Goal: Task Accomplishment & Management: Use online tool/utility

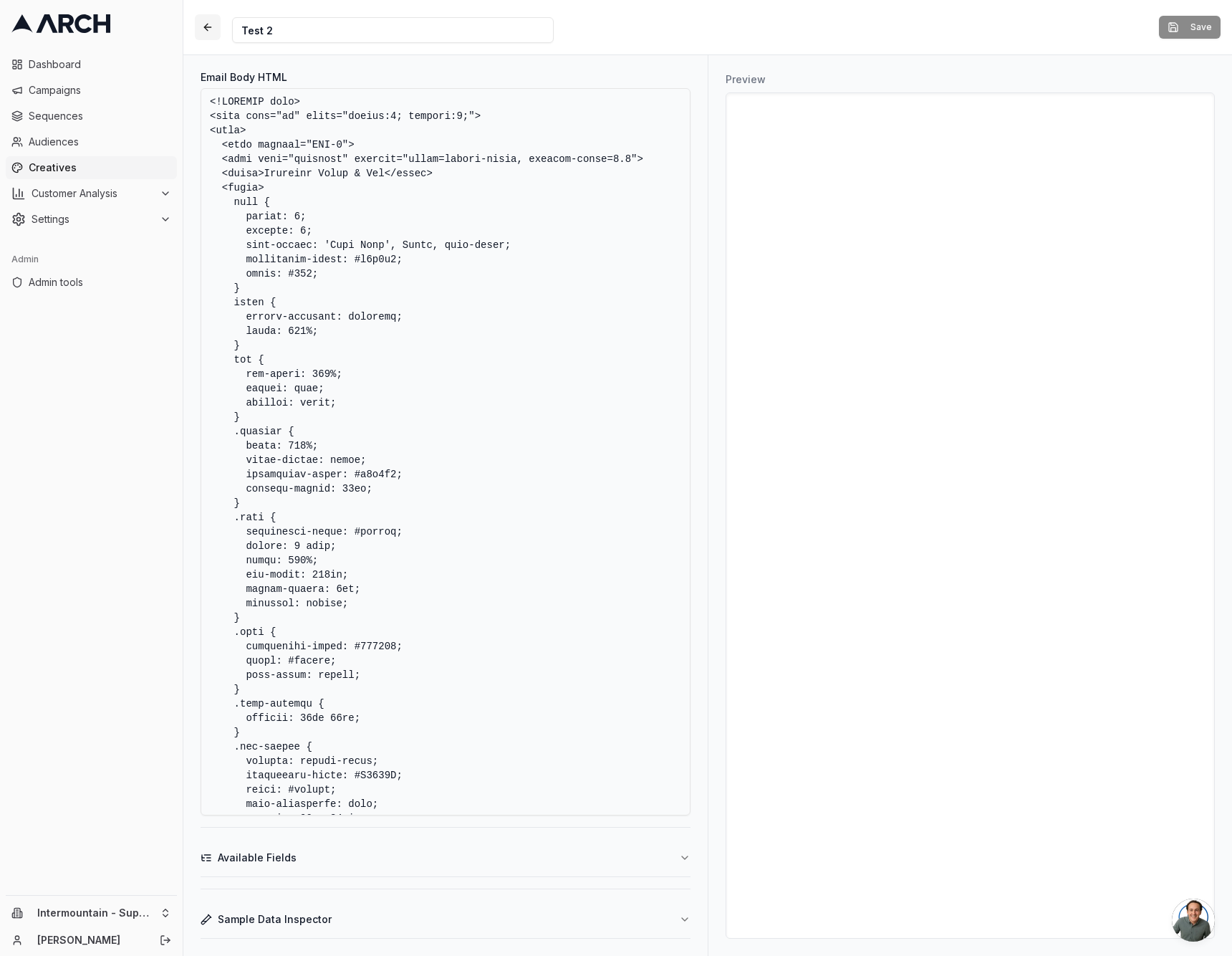
click at [217, 27] on button "button" at bounding box center [208, 27] width 26 height 26
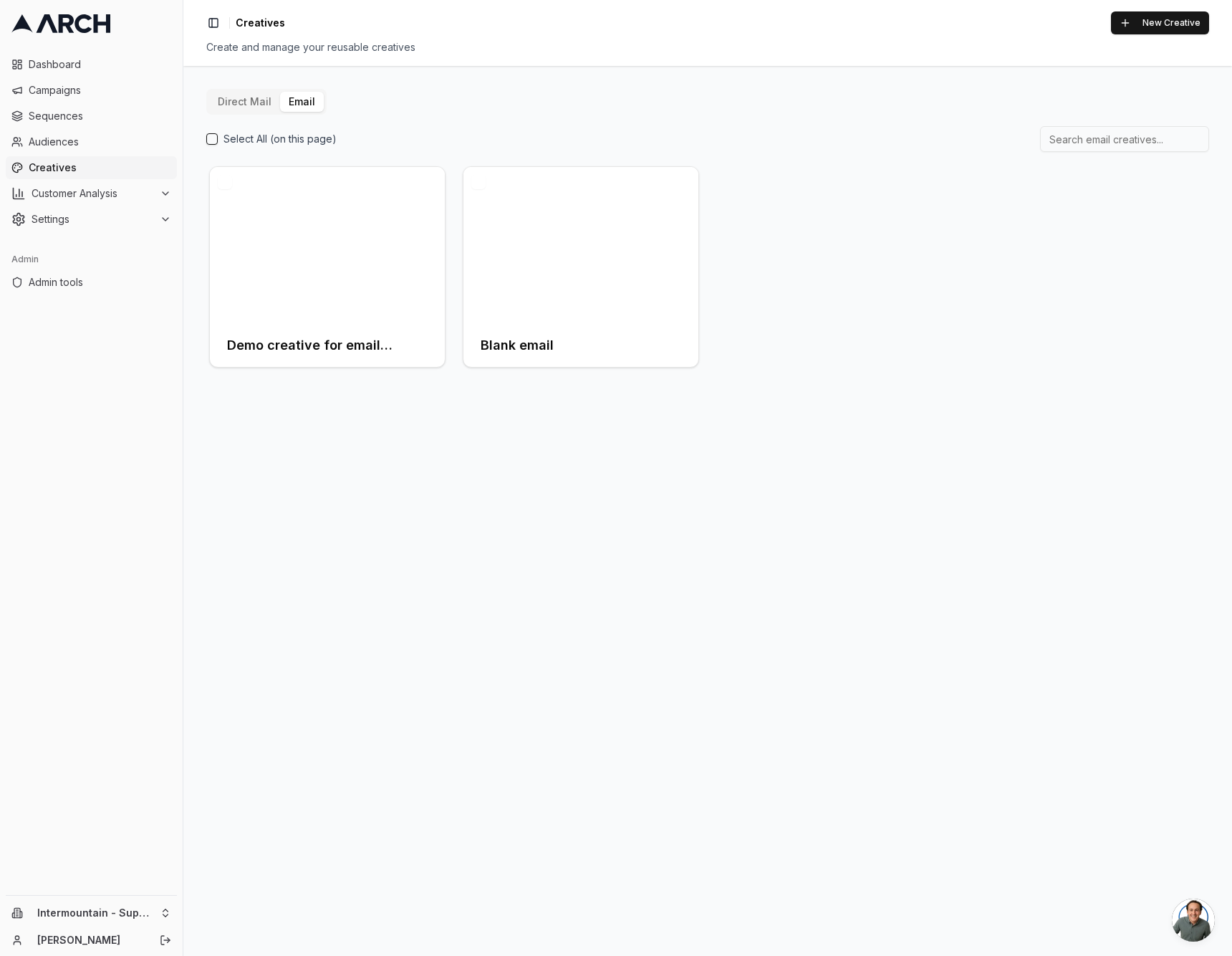
click at [568, 52] on div "Create and manage your reusable creatives" at bounding box center [708, 47] width 1002 height 14
click at [1148, 24] on button "New Creative" at bounding box center [1159, 23] width 99 height 23
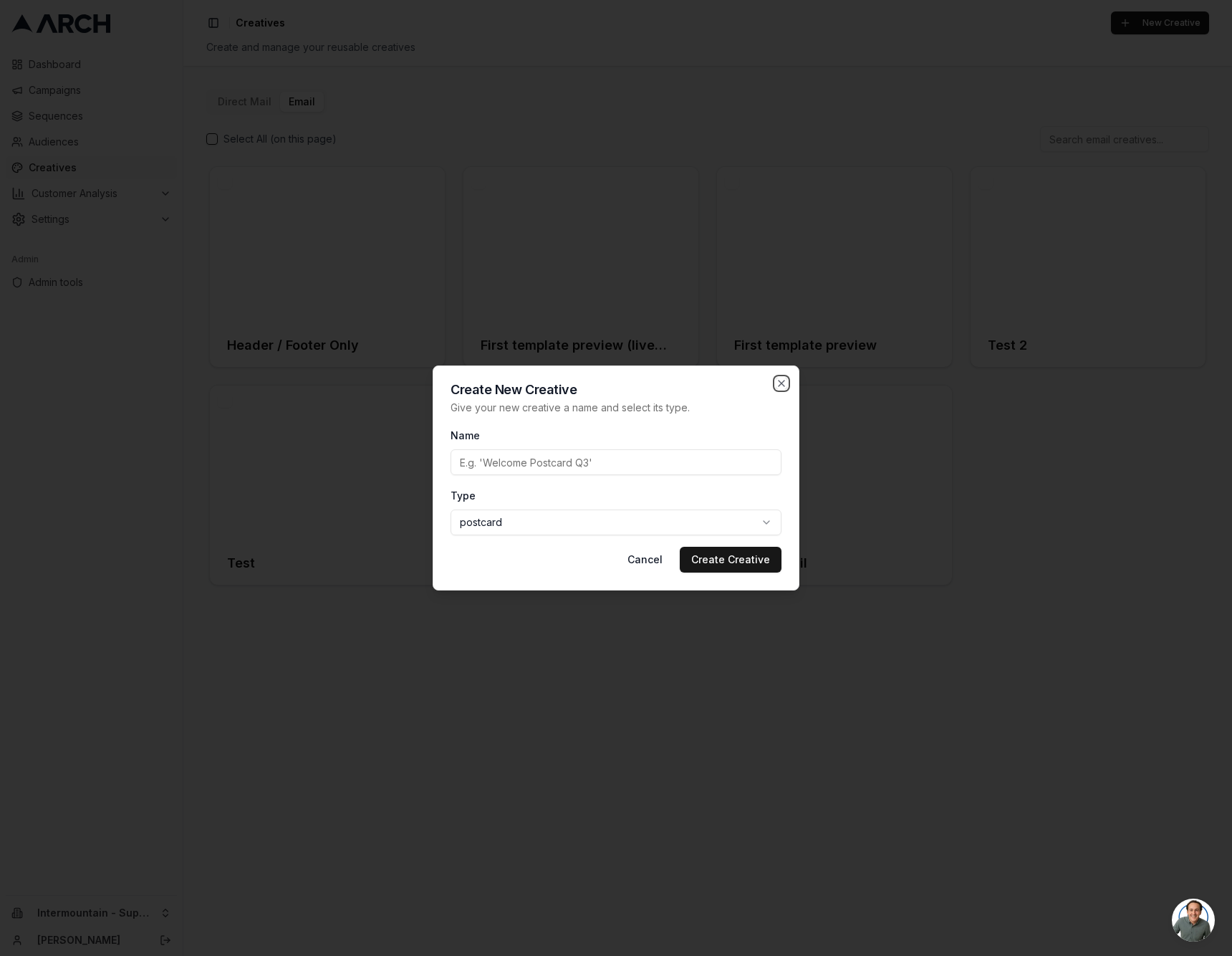
click at [781, 384] on icon "button" at bounding box center [781, 384] width 6 height 6
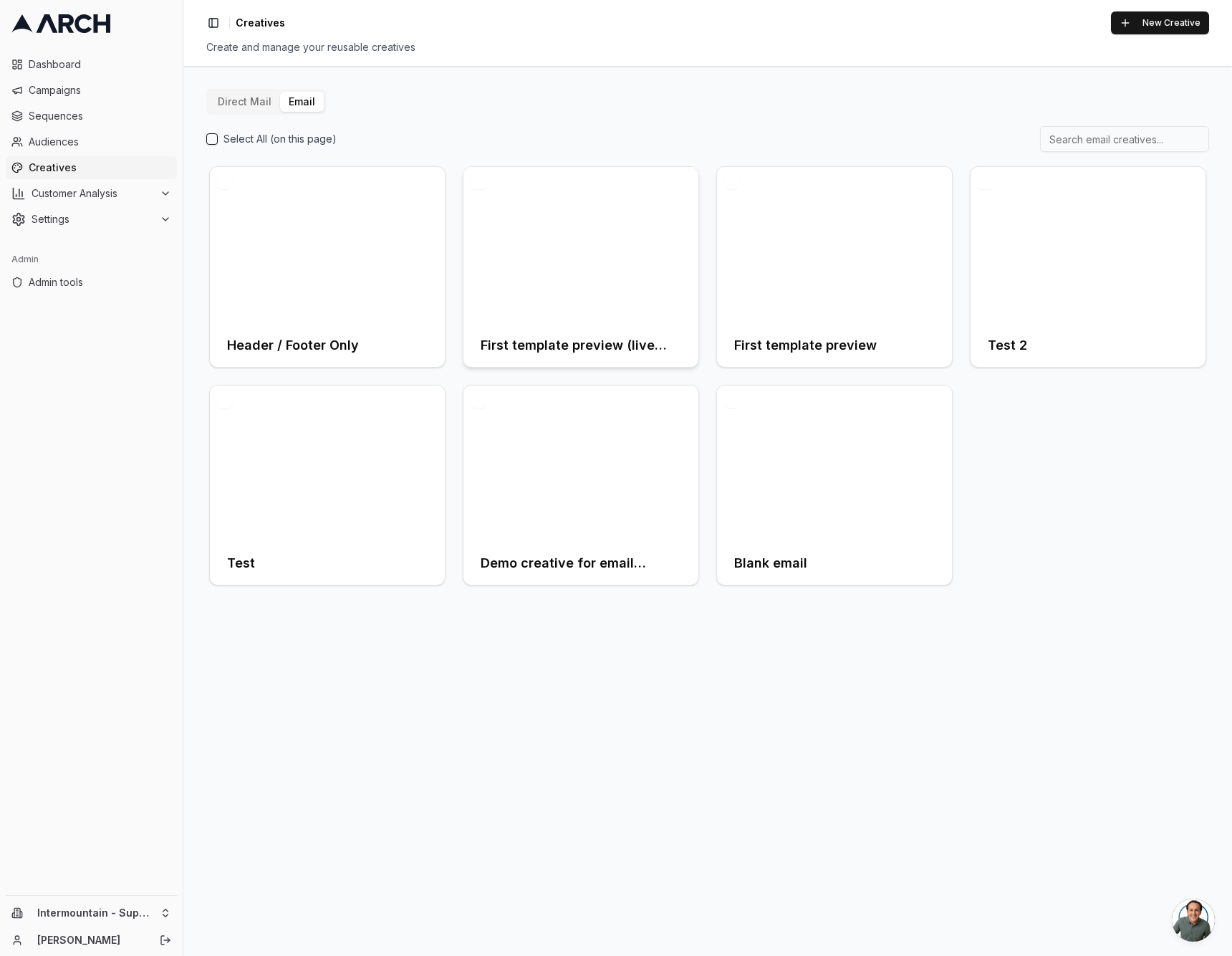
click at [585, 259] on div at bounding box center [581, 245] width 235 height 157
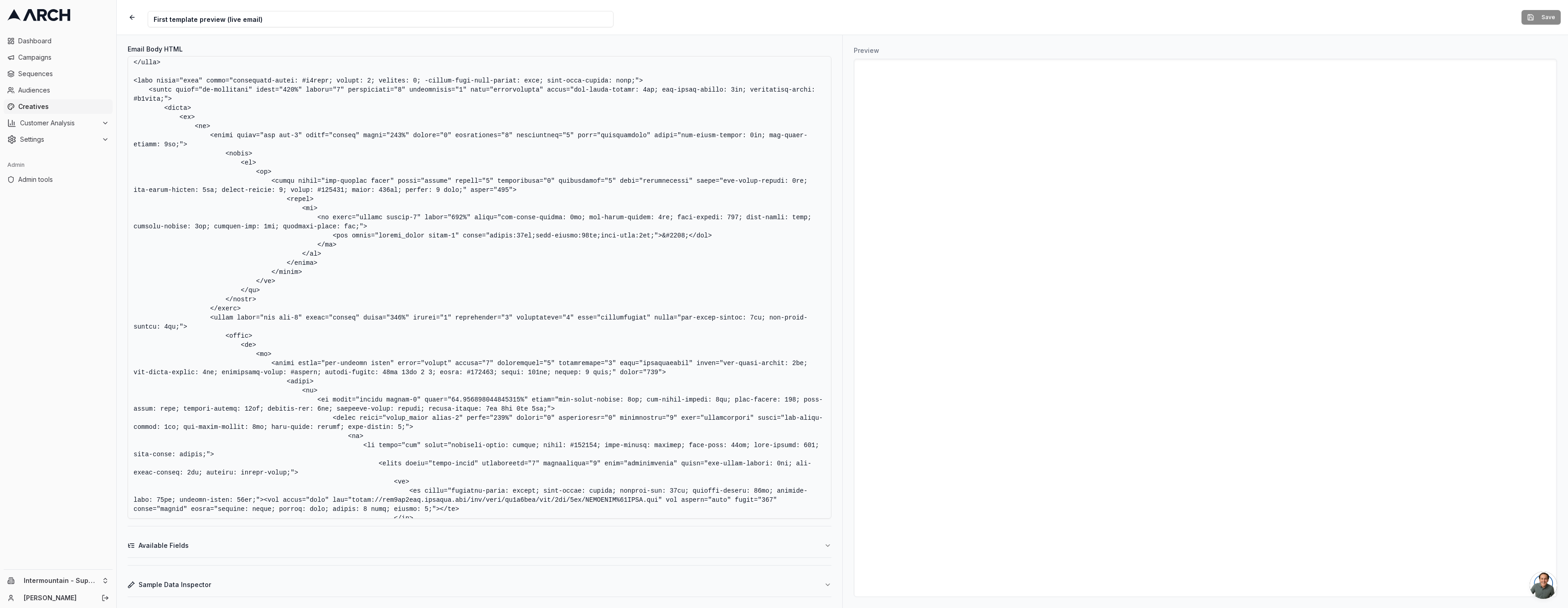
scroll to position [1898, 0]
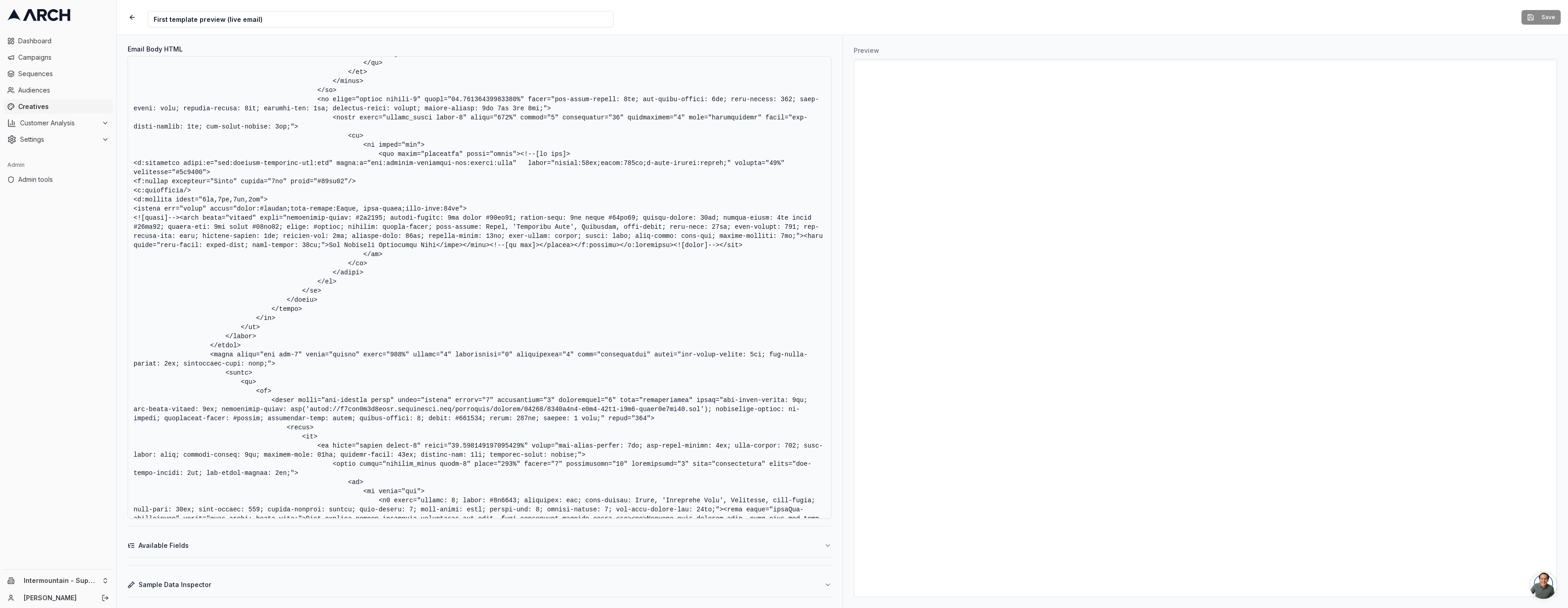
click at [505, 225] on textarea "Email Body HTML" at bounding box center [480, 287] width 704 height 463
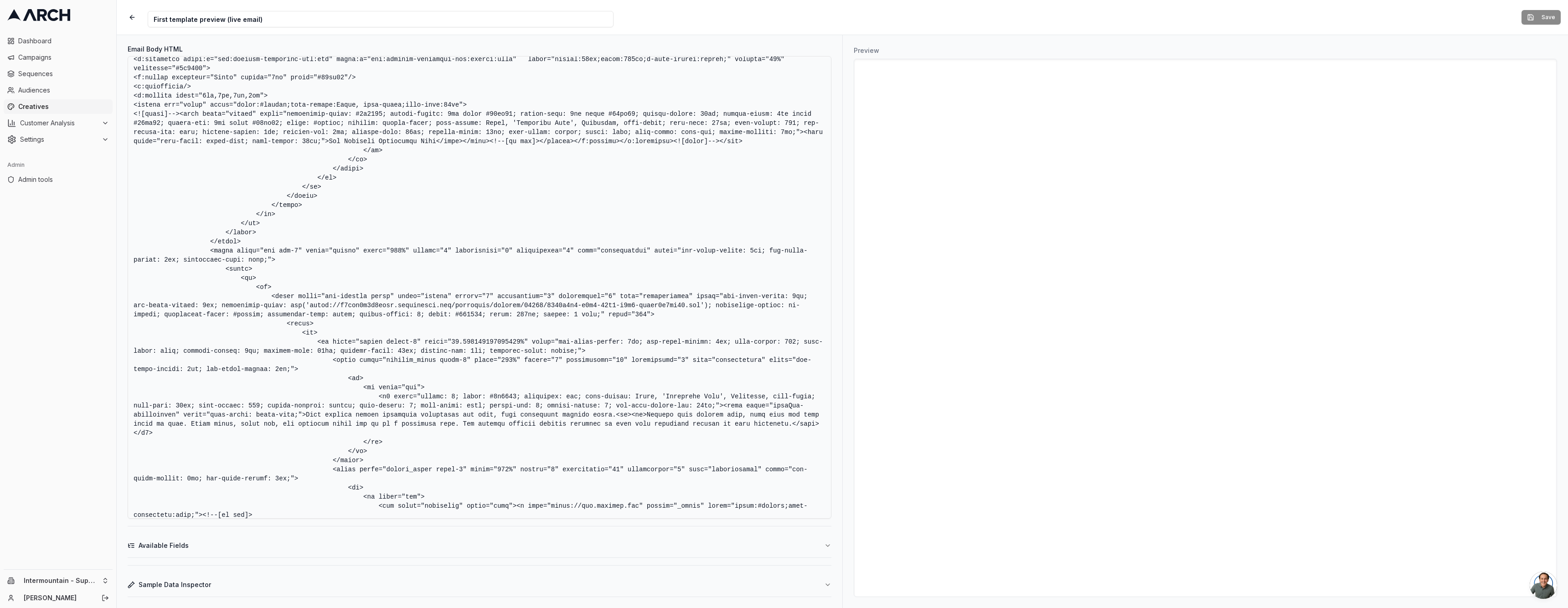
scroll to position [2014, 0]
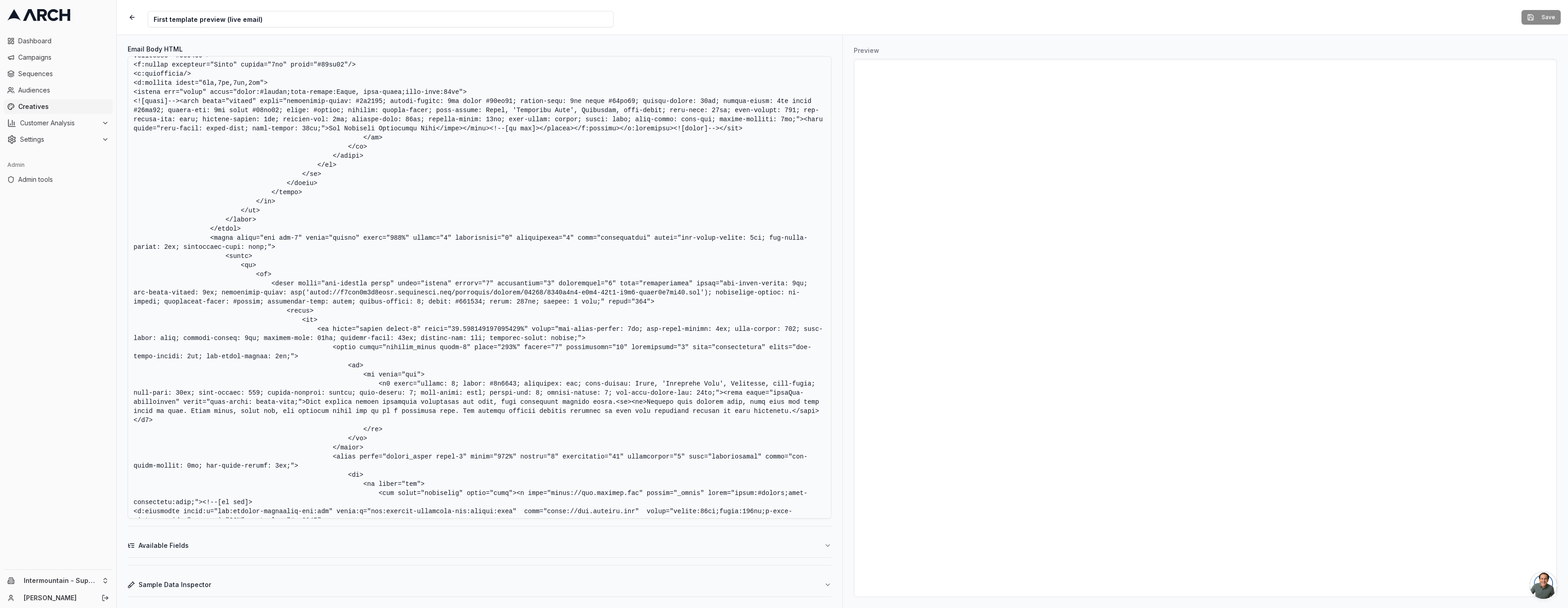
click at [310, 293] on textarea "Email Body HTML" at bounding box center [480, 287] width 704 height 463
drag, startPoint x: 702, startPoint y: 292, endPoint x: 682, endPoint y: 292, distance: 20.0
click at [702, 292] on textarea "Email Body HTML" at bounding box center [480, 287] width 704 height 463
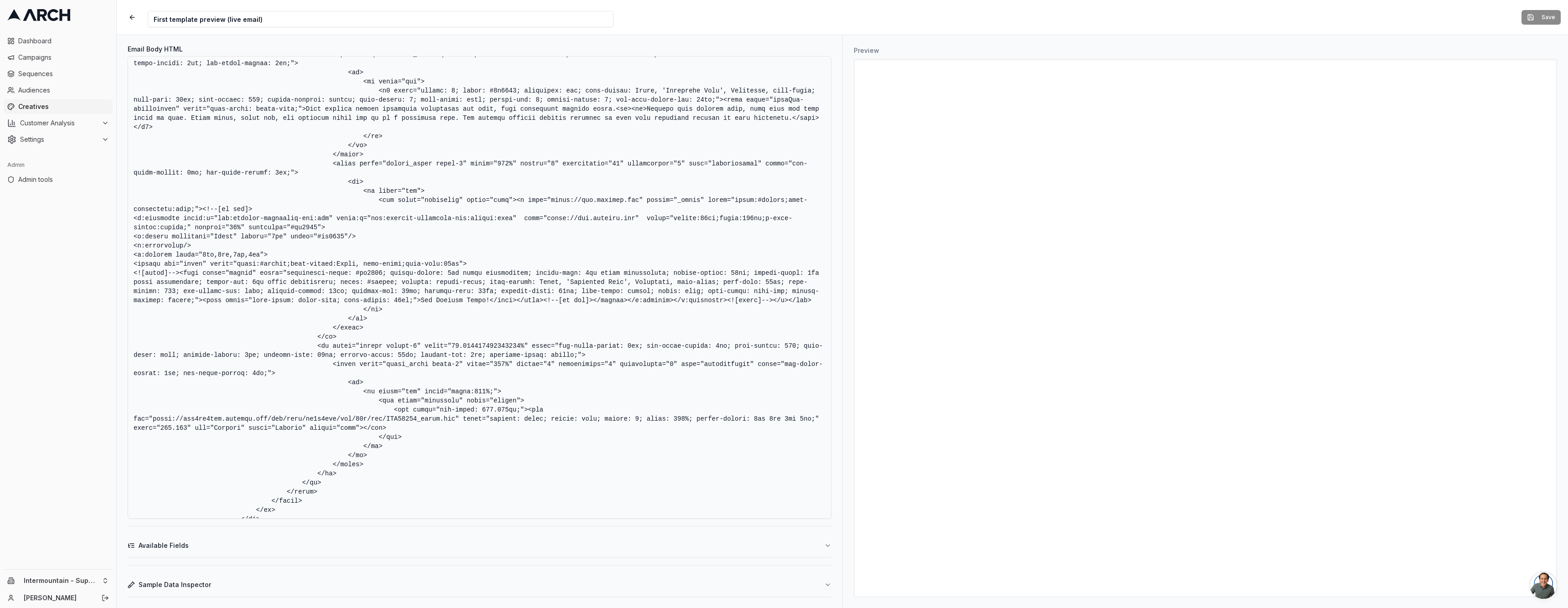
scroll to position [2332, 0]
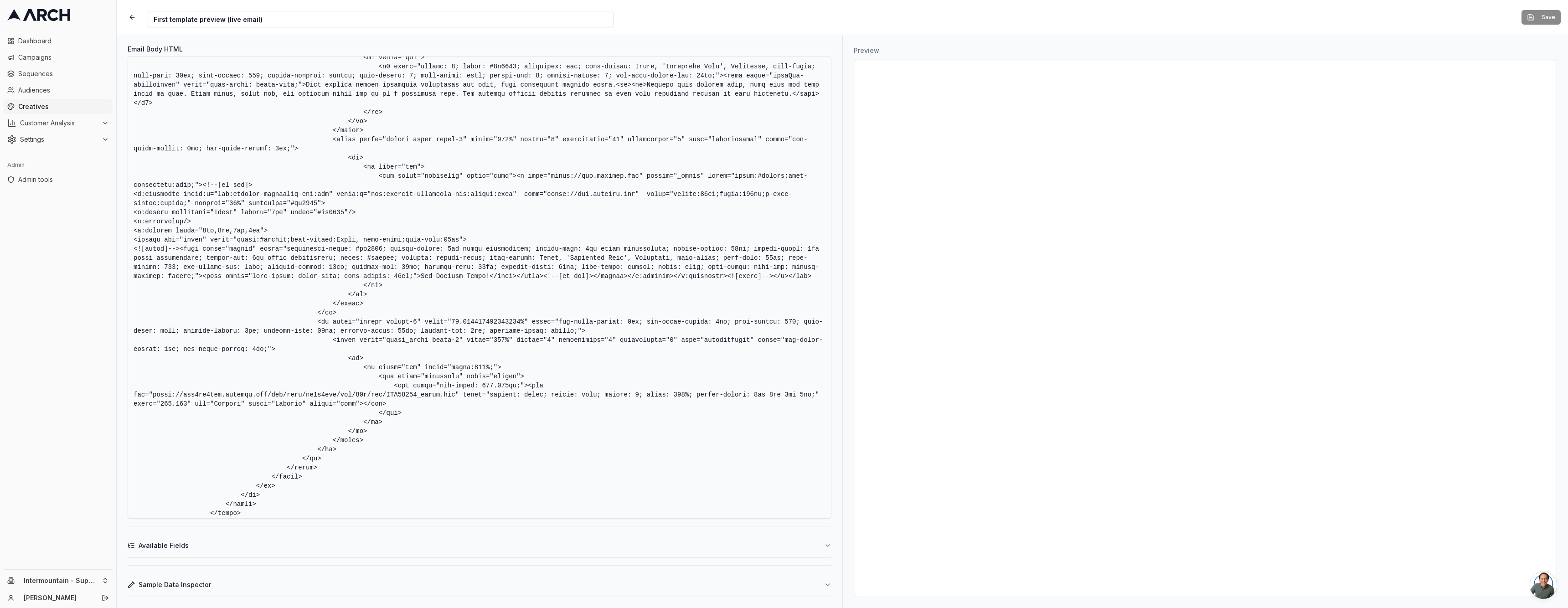
click at [612, 231] on textarea "Email Body HTML" at bounding box center [480, 287] width 704 height 463
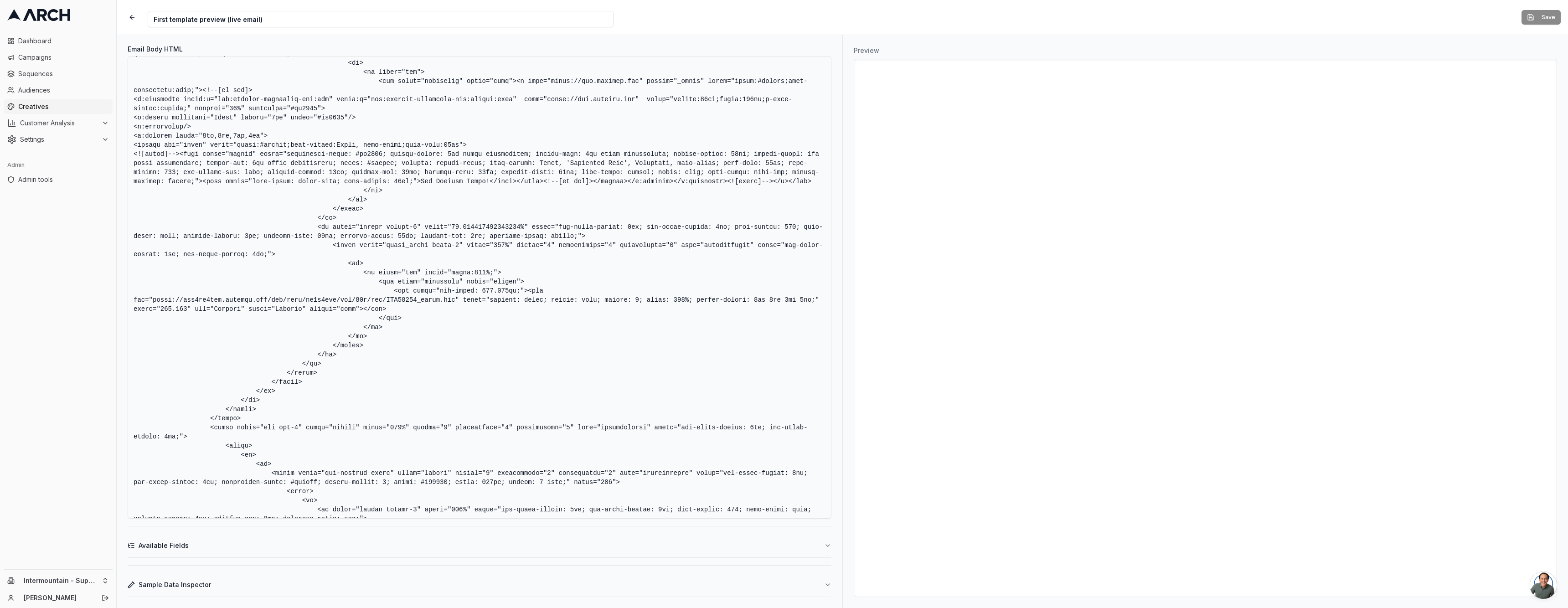
scroll to position [2429, 0]
click at [240, 297] on textarea "Email Body HTML" at bounding box center [480, 287] width 704 height 463
click at [240, 297] on textarea "Email Body HTML" at bounding box center [480, 287] width 704 height 463
click at [268, 297] on textarea "Email Body HTML" at bounding box center [480, 287] width 704 height 463
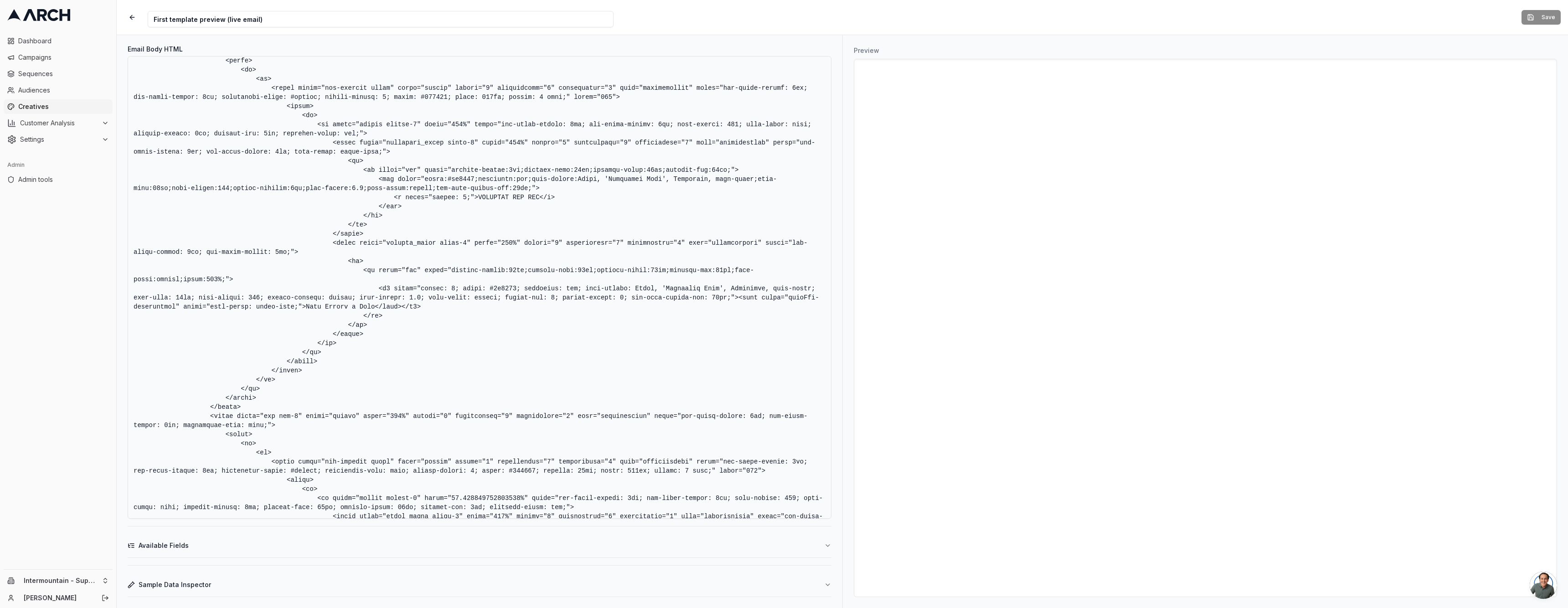
scroll to position [3224, 0]
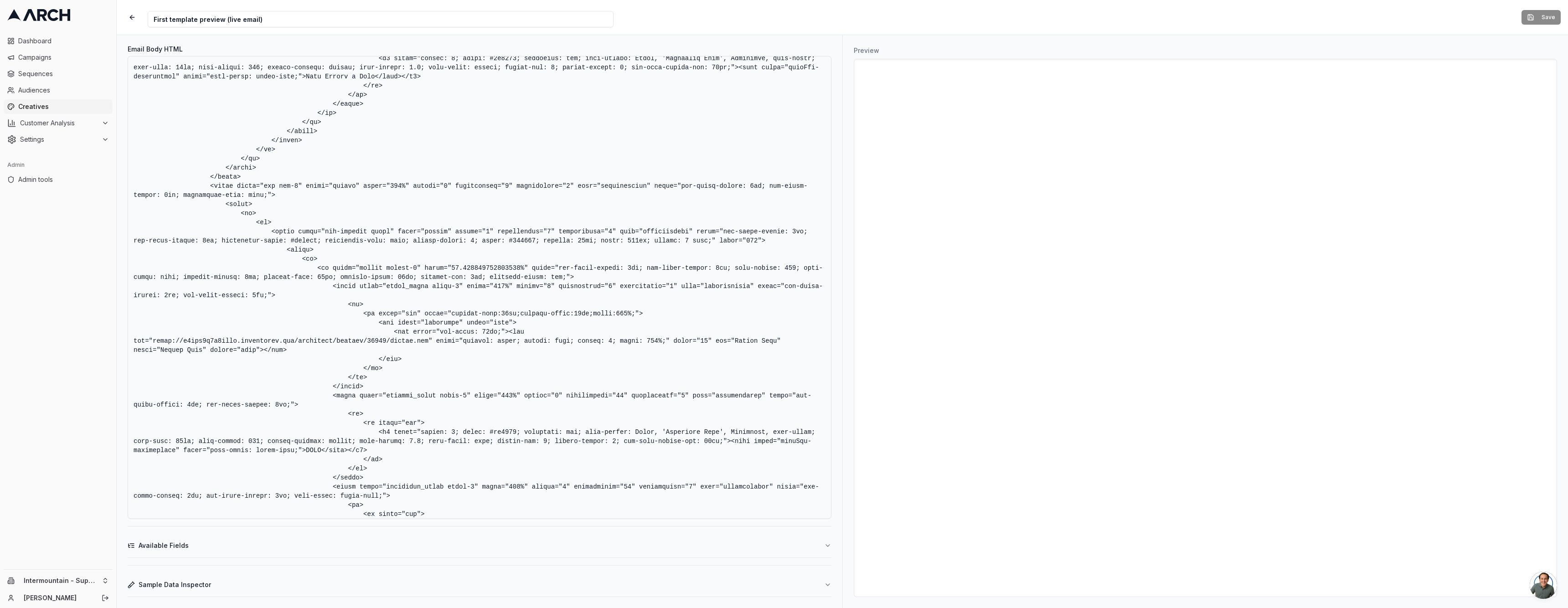
click at [475, 214] on textarea "Email Body HTML" at bounding box center [480, 287] width 704 height 463
click at [478, 194] on textarea "Email Body HTML" at bounding box center [480, 287] width 704 height 463
